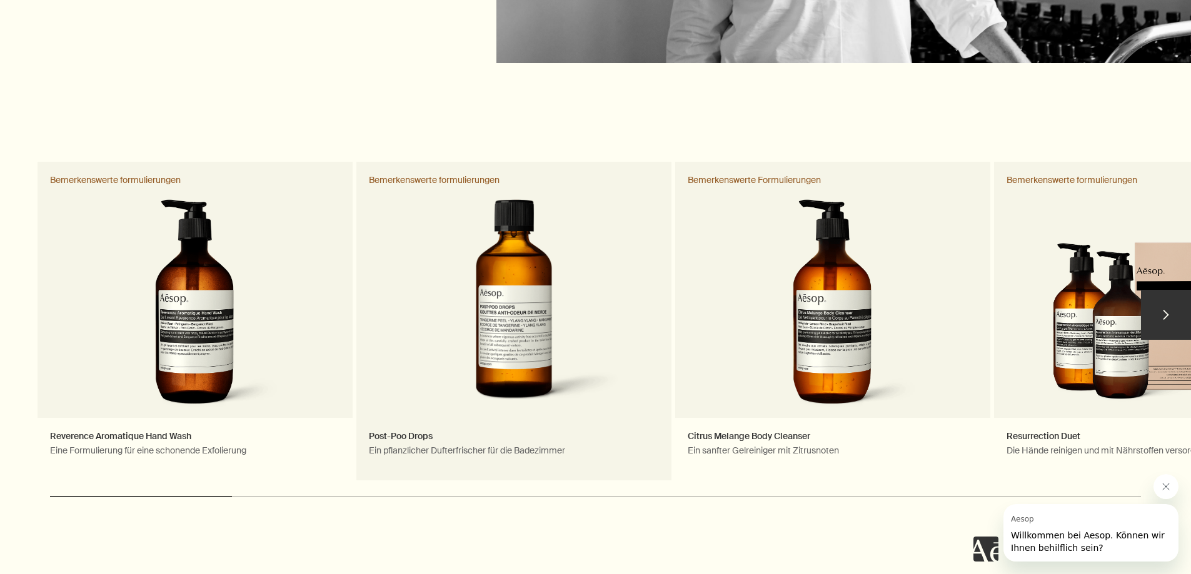
scroll to position [2250, 0]
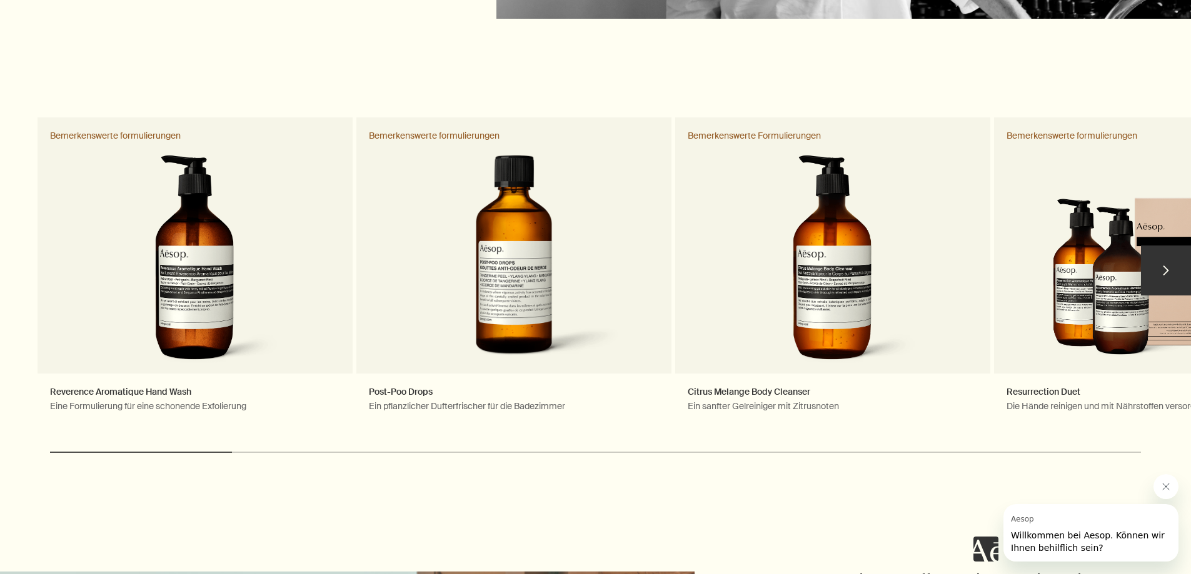
drag, startPoint x: 213, startPoint y: 453, endPoint x: 283, endPoint y: 446, distance: 70.3
click at [279, 446] on div "chevron Reverence Aromatique Hand Wash Eine Formulierung für eine schonende Exf…" at bounding box center [595, 296] width 1191 height 364
click at [1166, 268] on button "chevron" at bounding box center [1166, 271] width 50 height 50
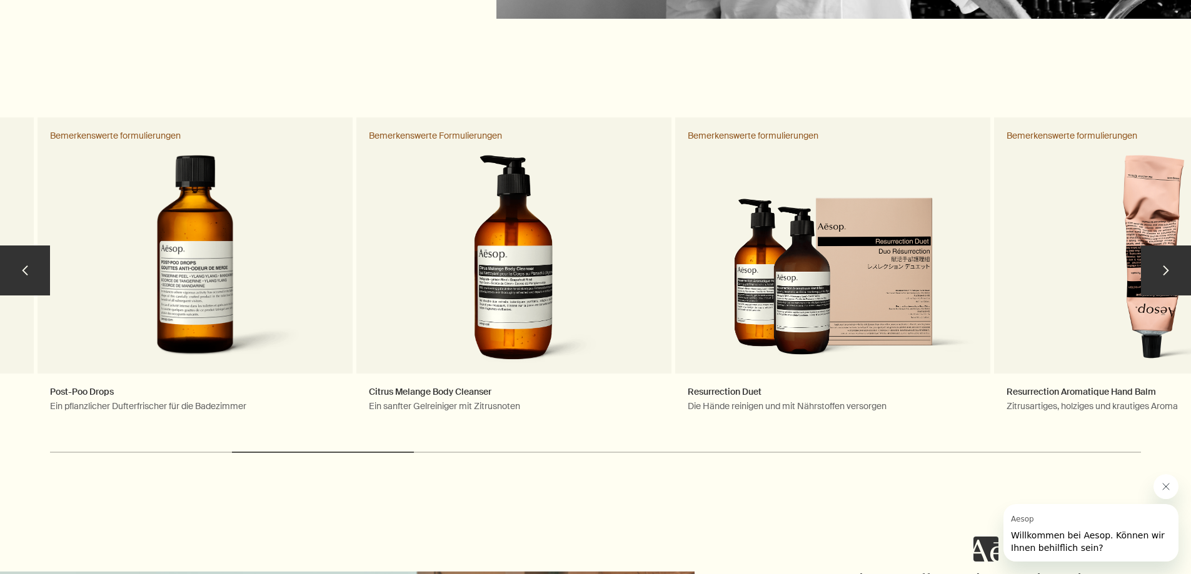
click at [1166, 268] on button "chevron" at bounding box center [1166, 271] width 50 height 50
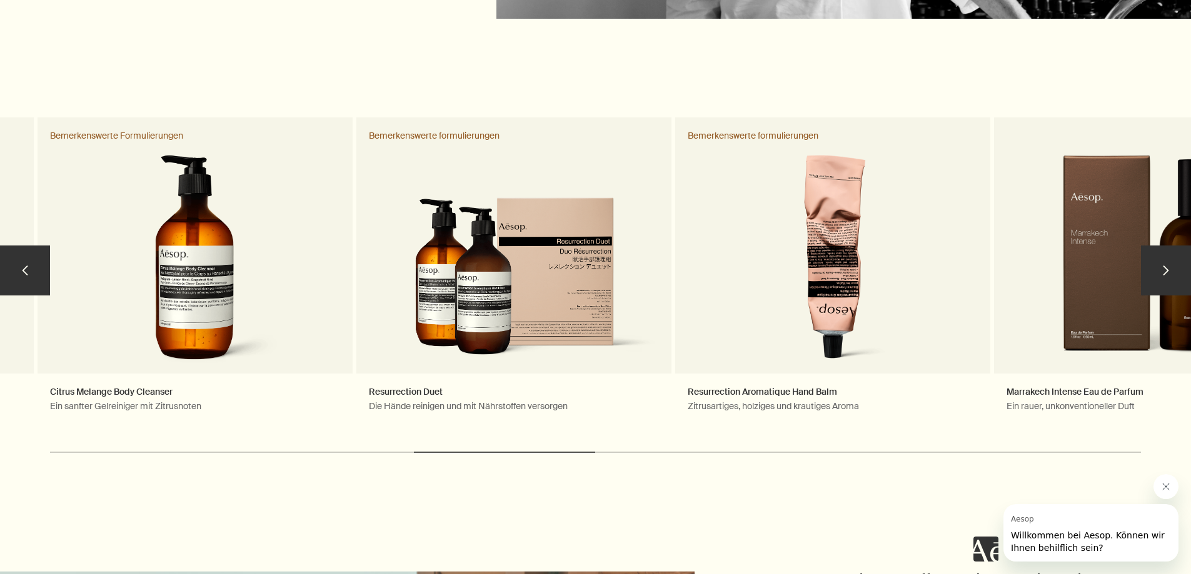
click at [1166, 268] on button "chevron" at bounding box center [1166, 271] width 50 height 50
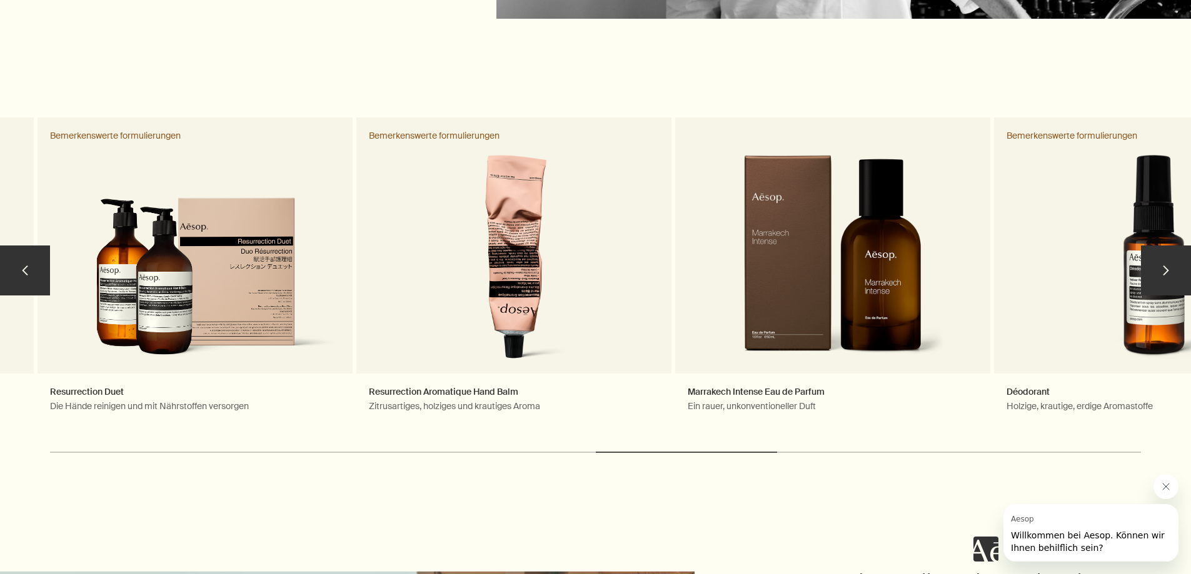
click at [1166, 268] on button "chevron" at bounding box center [1166, 271] width 50 height 50
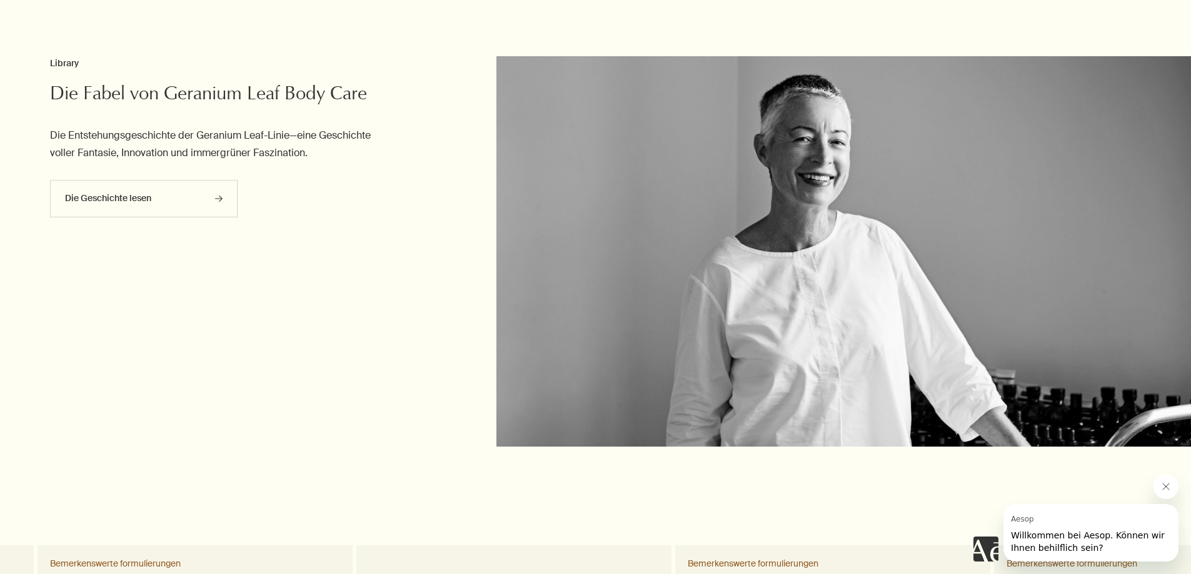
scroll to position [1813, 0]
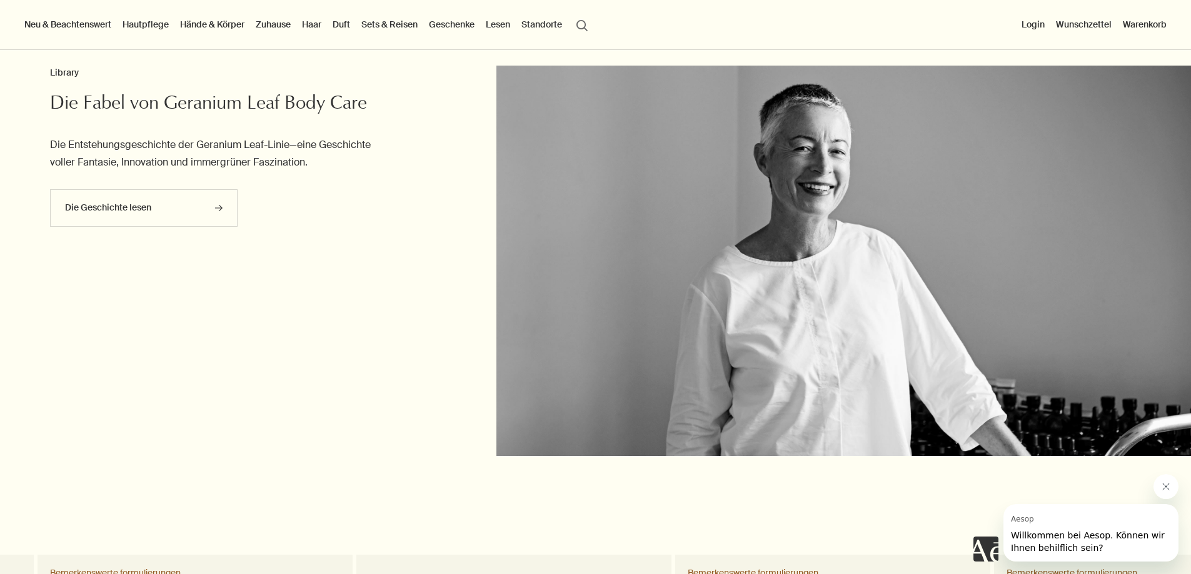
click at [203, 19] on link "Hände & Körper" at bounding box center [212, 24] width 69 height 16
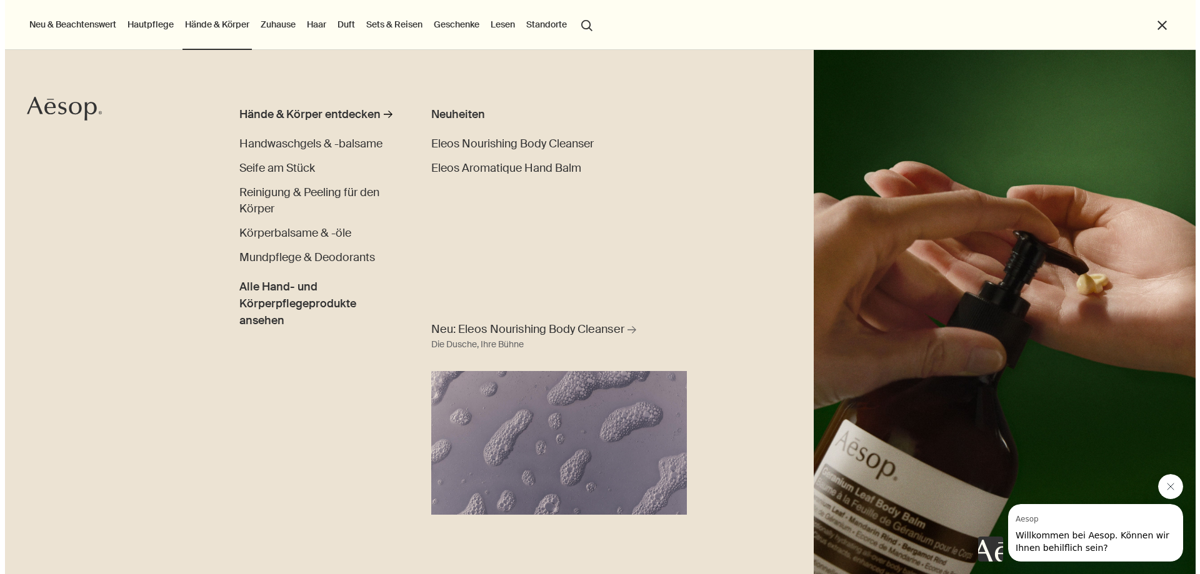
scroll to position [1816, 0]
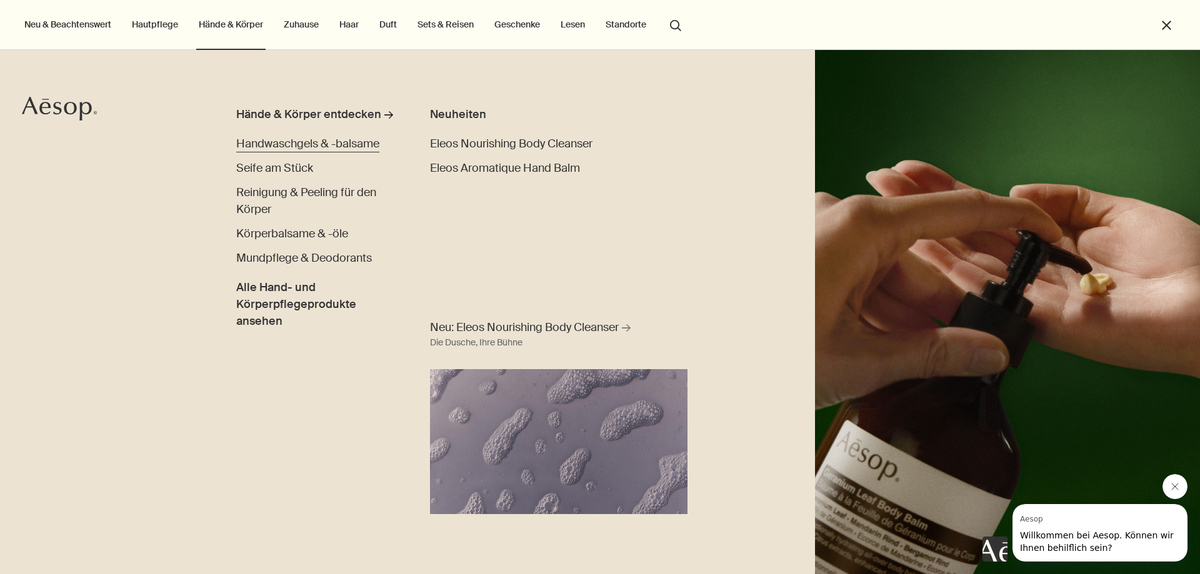
drag, startPoint x: 314, startPoint y: 134, endPoint x: 320, endPoint y: 143, distance: 11.3
click at [316, 136] on ul "Hände & Körper entdecken rightArrow Handwaschgels & -balsame Seife am Stück Rei…" at bounding box center [315, 218] width 158 height 224
click at [320, 144] on span "Handwaschgels & -balsame" at bounding box center [307, 143] width 143 height 15
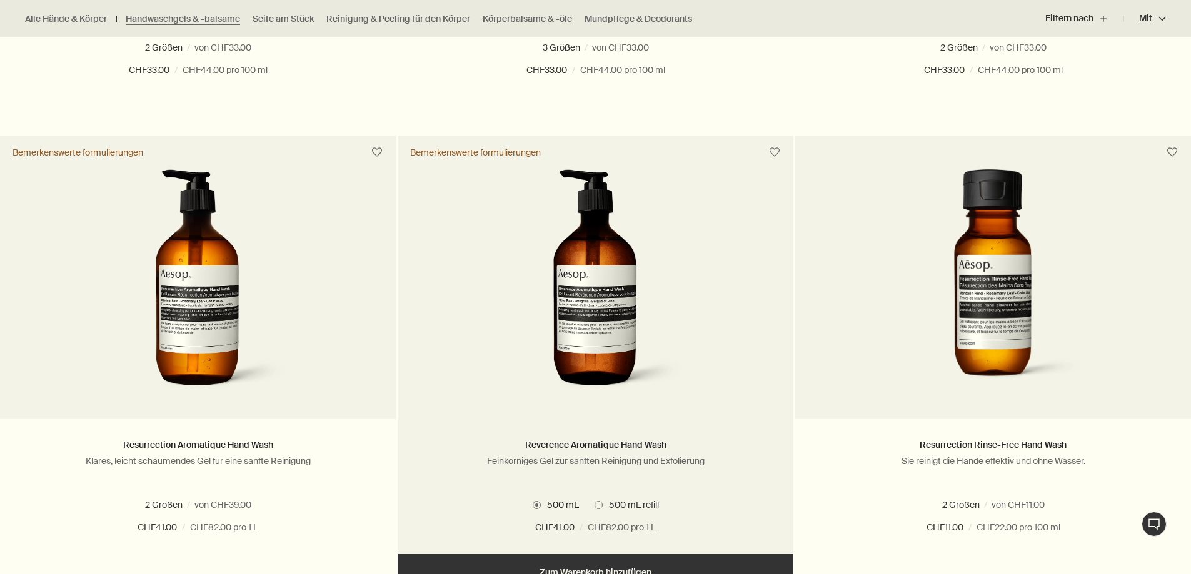
scroll to position [938, 0]
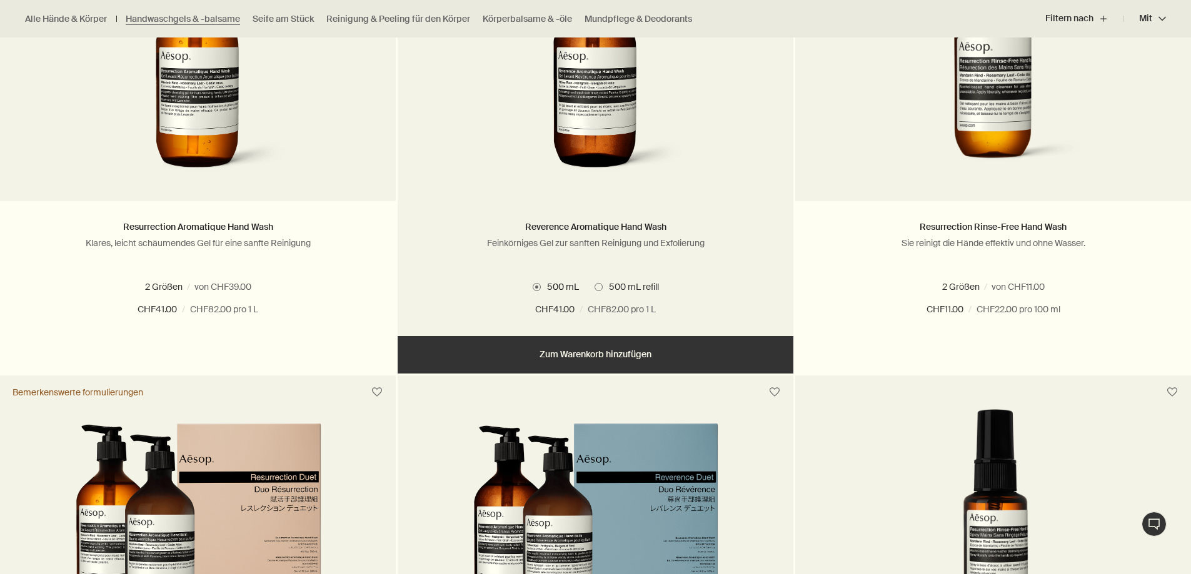
click at [600, 286] on span at bounding box center [598, 287] width 8 height 8
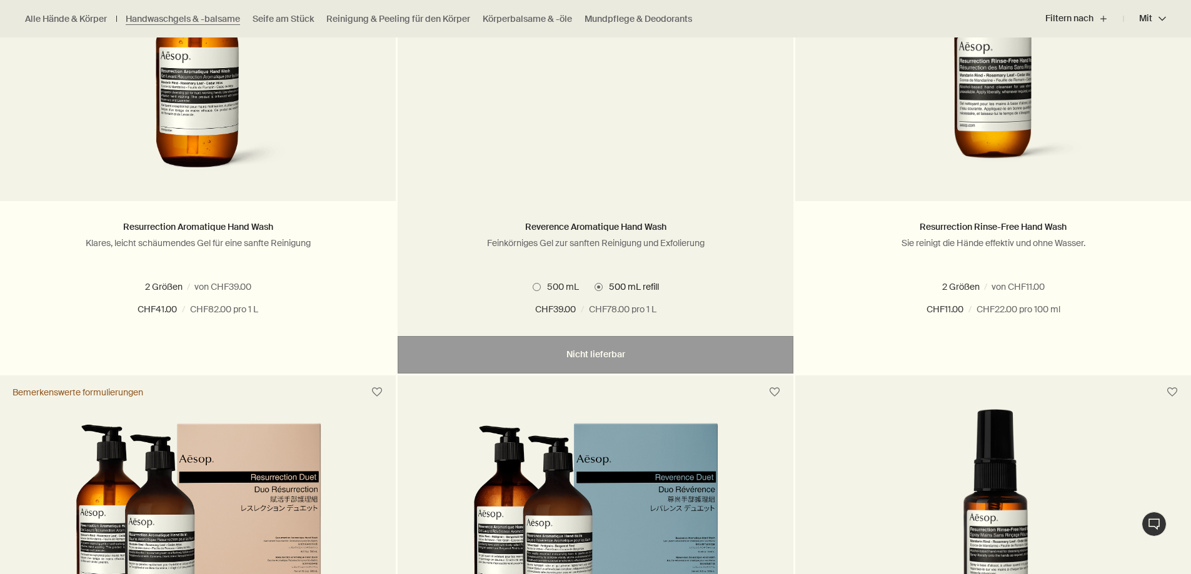
click at [541, 287] on span "500 mL" at bounding box center [560, 286] width 38 height 11
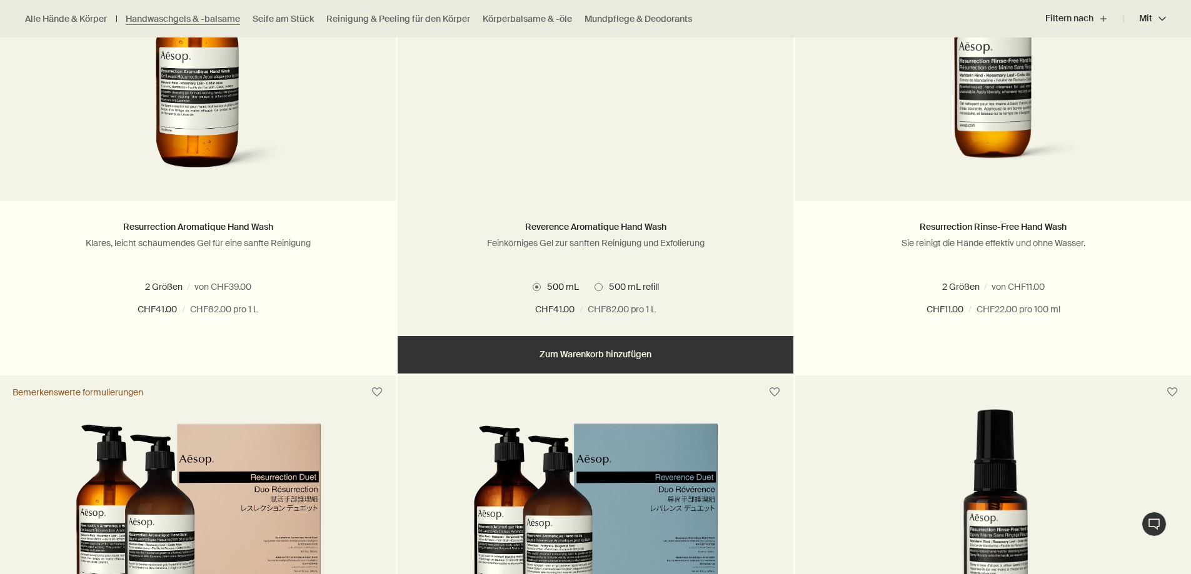
click at [612, 288] on span "500 mL refill" at bounding box center [631, 286] width 56 height 11
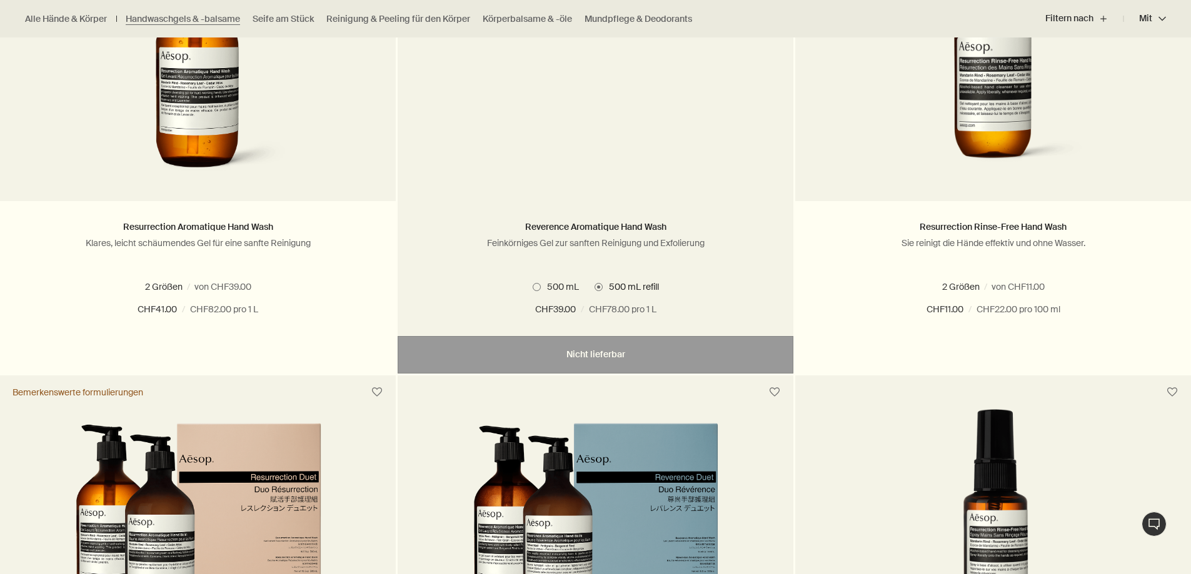
click at [537, 286] on span at bounding box center [537, 287] width 8 height 8
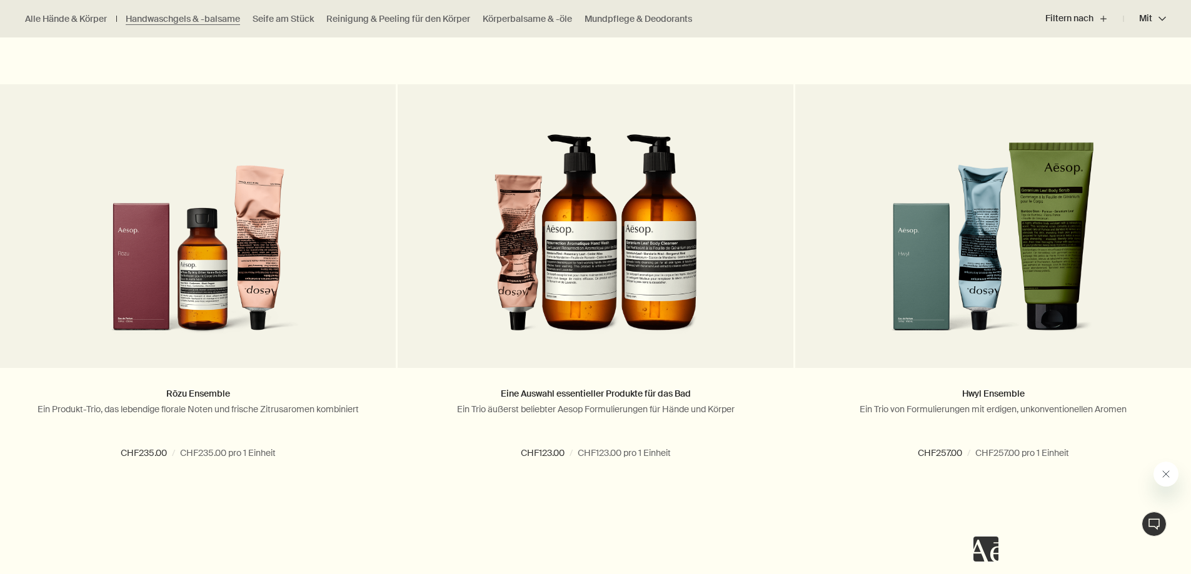
scroll to position [0, 0]
